Goal: Information Seeking & Learning: Learn about a topic

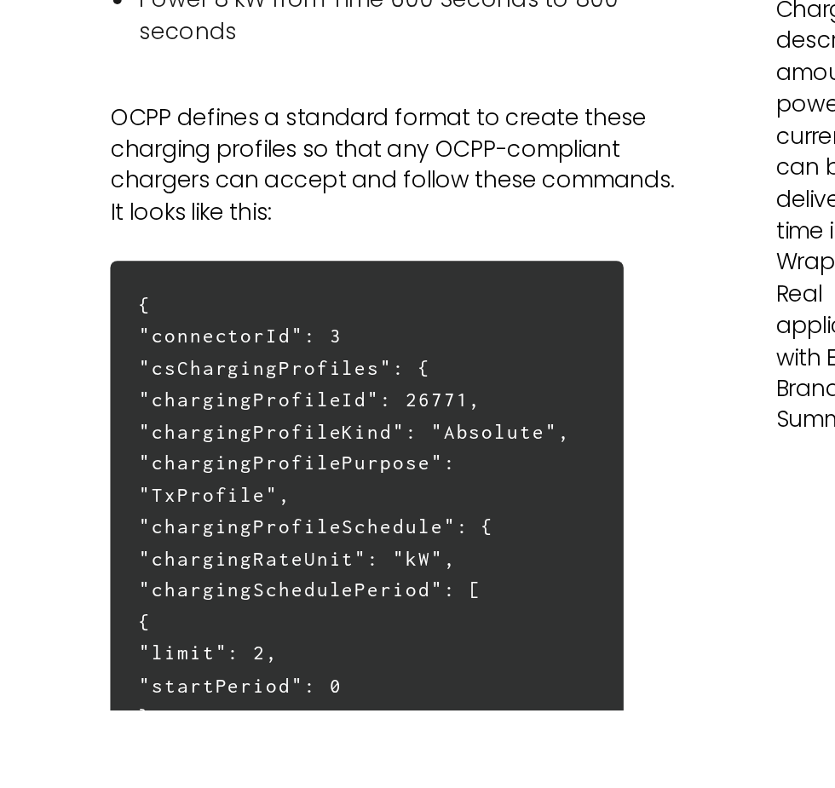
scroll to position [562, 0]
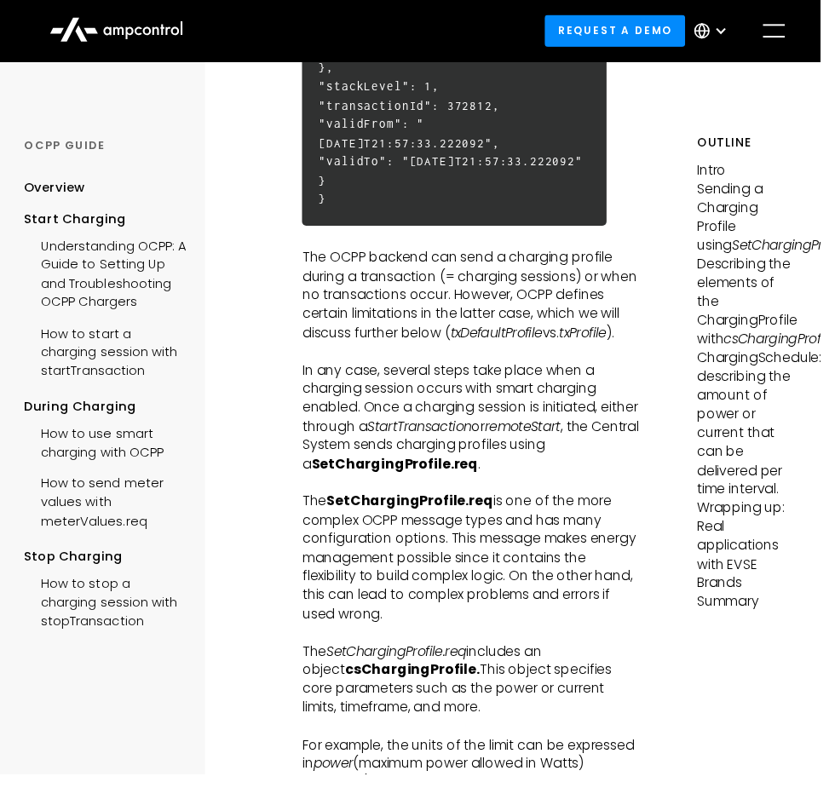
scroll to position [1323, 0]
